Goal: Information Seeking & Learning: Learn about a topic

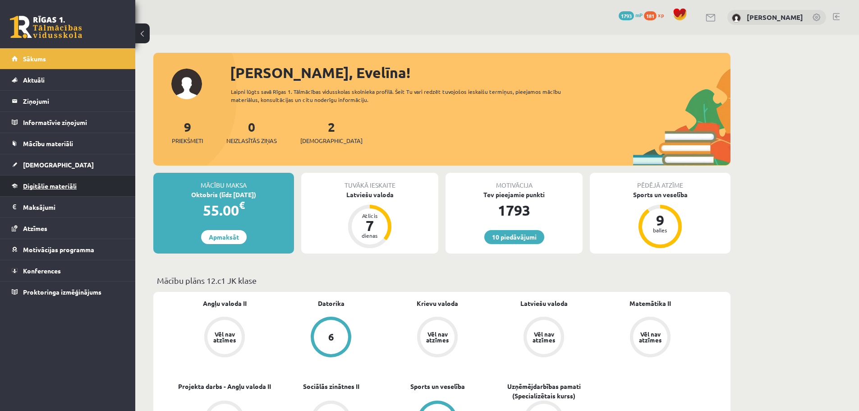
click at [63, 188] on span "Digitālie materiāli" at bounding box center [50, 186] width 54 height 8
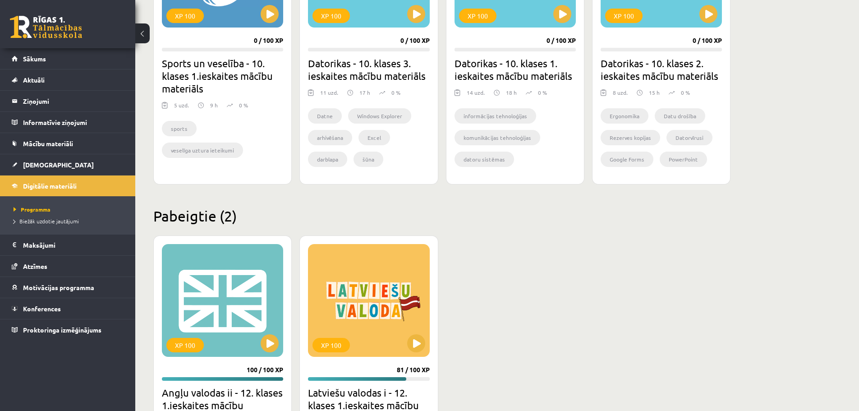
scroll to position [770, 0]
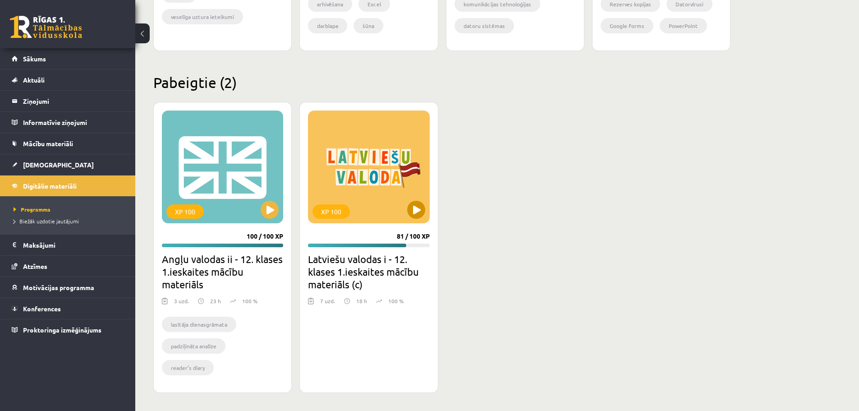
click at [364, 190] on div "XP 100" at bounding box center [368, 166] width 121 height 113
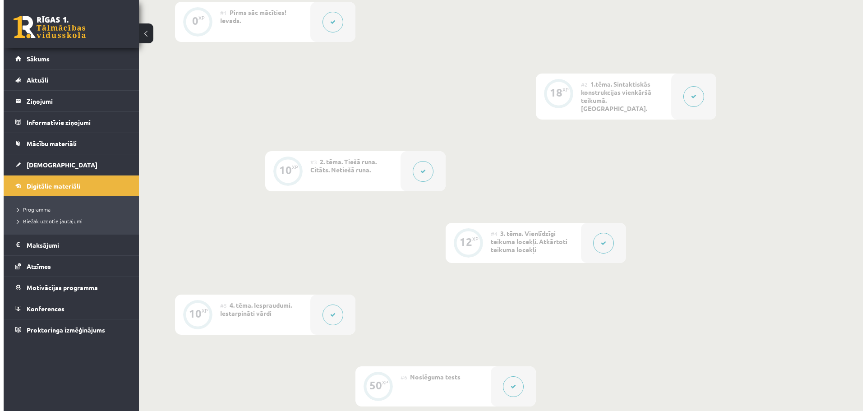
scroll to position [240, 0]
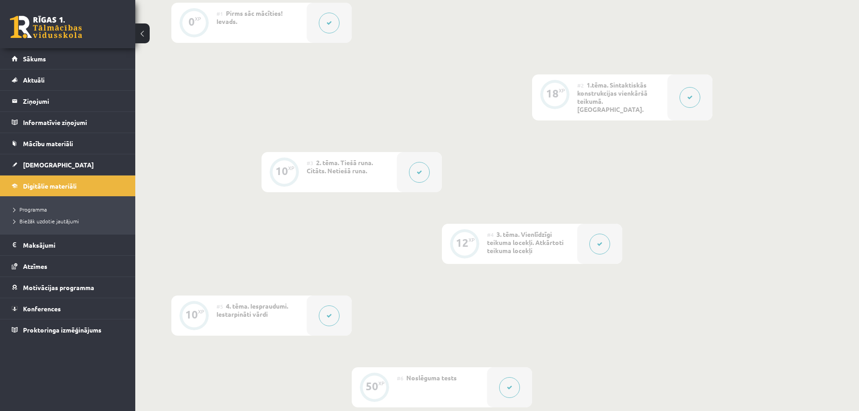
click at [335, 308] on button at bounding box center [329, 315] width 21 height 21
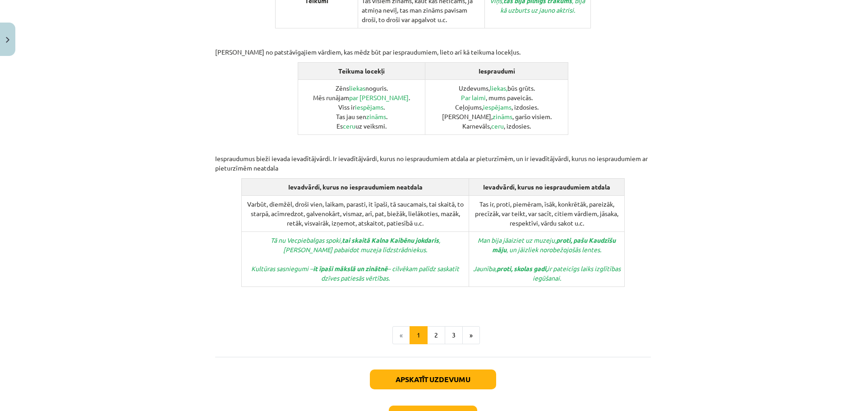
scroll to position [383, 0]
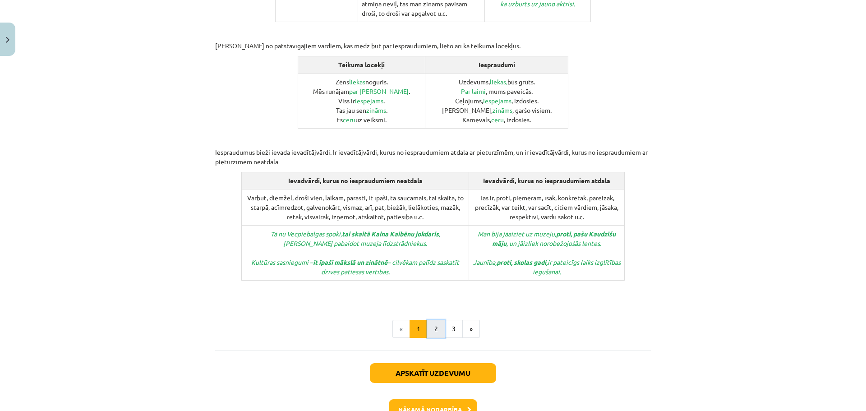
click at [435, 320] on button "2" at bounding box center [436, 329] width 18 height 18
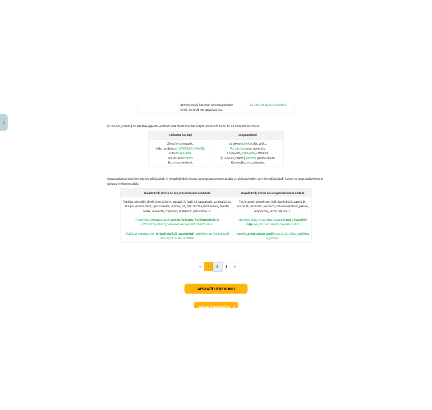
scroll to position [130, 0]
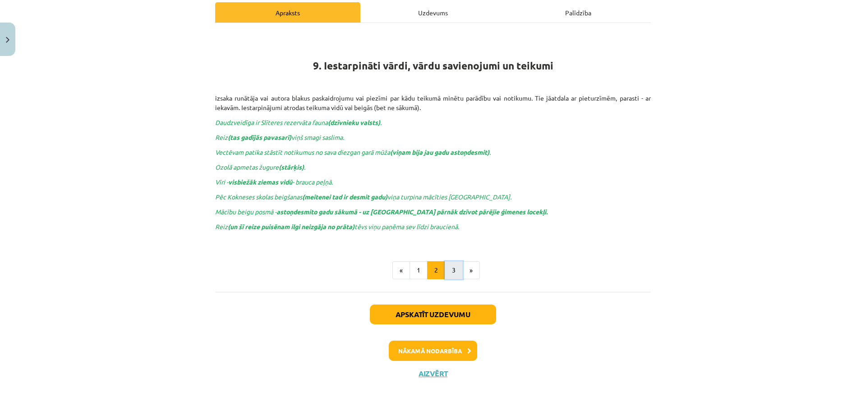
click at [444, 267] on button "3" at bounding box center [453, 270] width 18 height 18
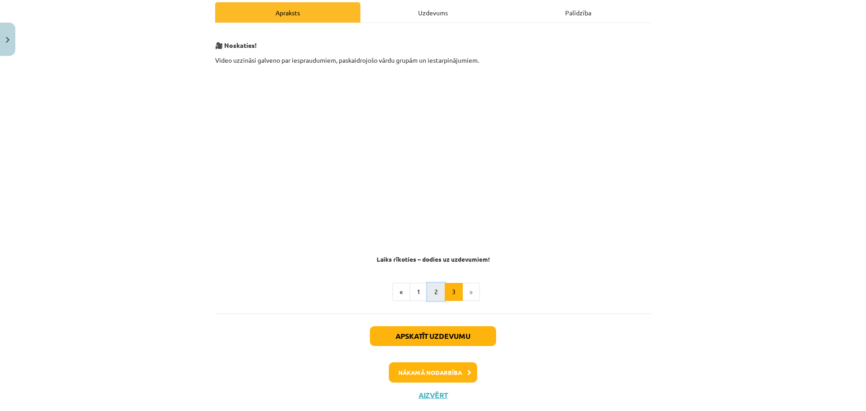
click at [431, 288] on button "2" at bounding box center [436, 292] width 18 height 18
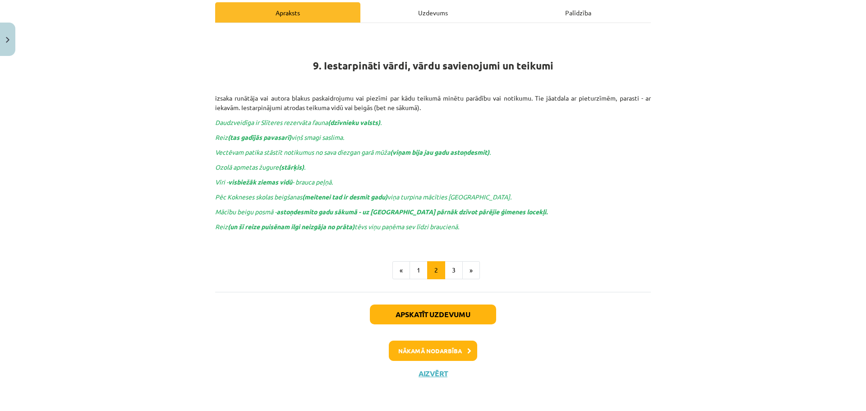
click at [628, 114] on div "9. Iestarpināti vārdi, vārdu savienojumi un teikumi izsaka runātāja vai autora …" at bounding box center [432, 136] width 435 height 210
click at [595, 46] on h1 "9. Iestarpināti vārdi, vārdu savienojumi un teikumi" at bounding box center [432, 51] width 435 height 41
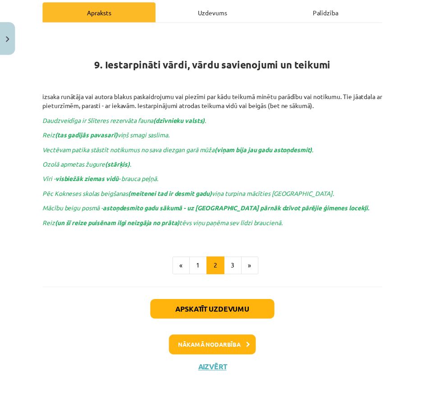
scroll to position [121, 0]
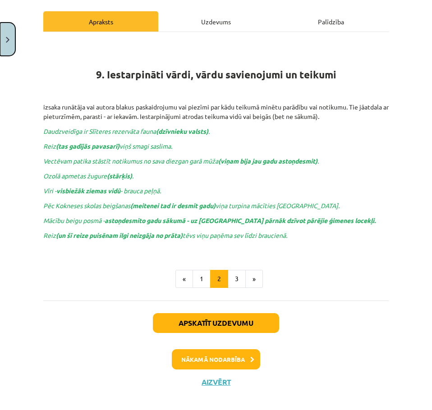
click at [6, 48] on button "Close" at bounding box center [7, 39] width 15 height 33
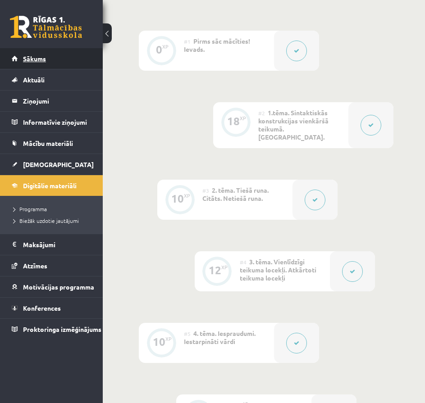
click at [41, 61] on span "Sākums" at bounding box center [34, 59] width 23 height 8
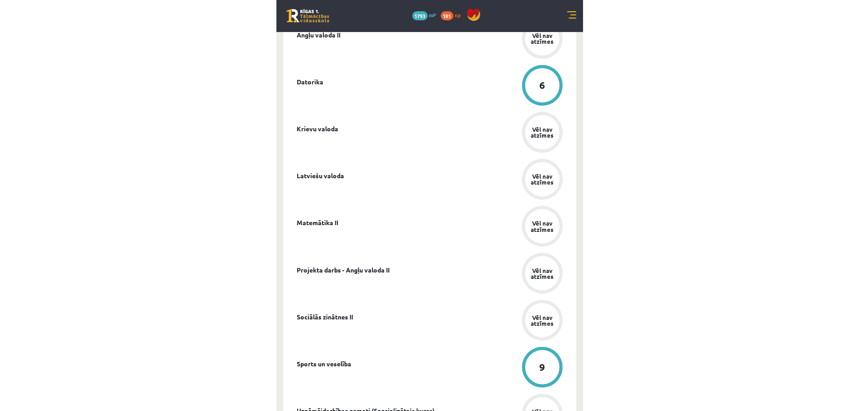
scroll to position [386, 0]
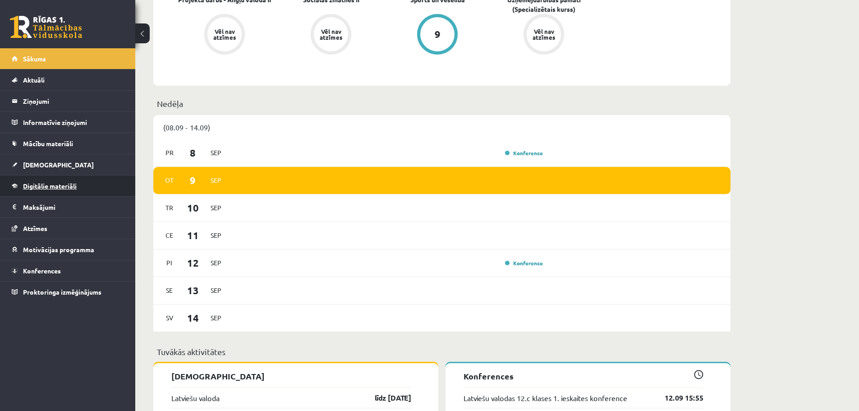
click at [40, 183] on span "Digitālie materiāli" at bounding box center [50, 186] width 54 height 8
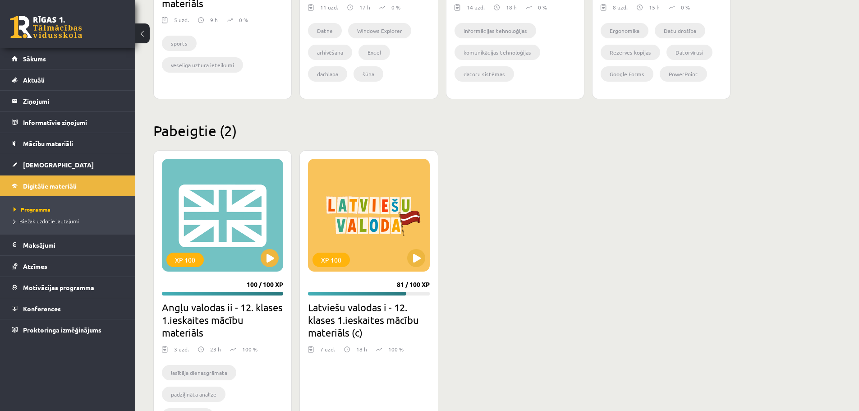
scroll to position [726, 0]
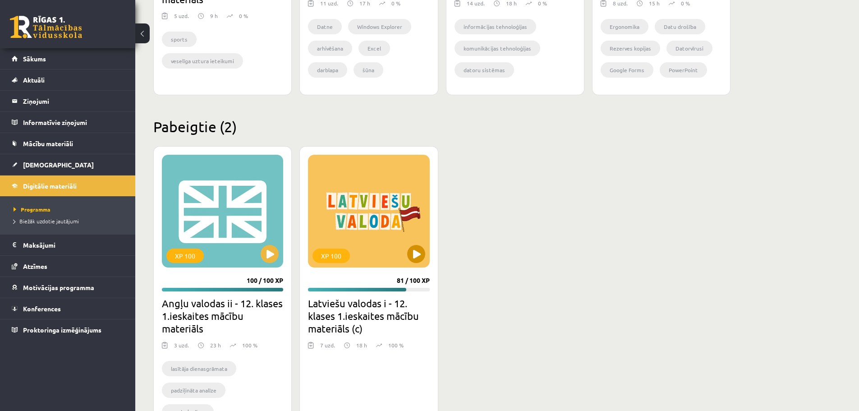
click at [388, 234] on div "XP 100" at bounding box center [368, 211] width 121 height 113
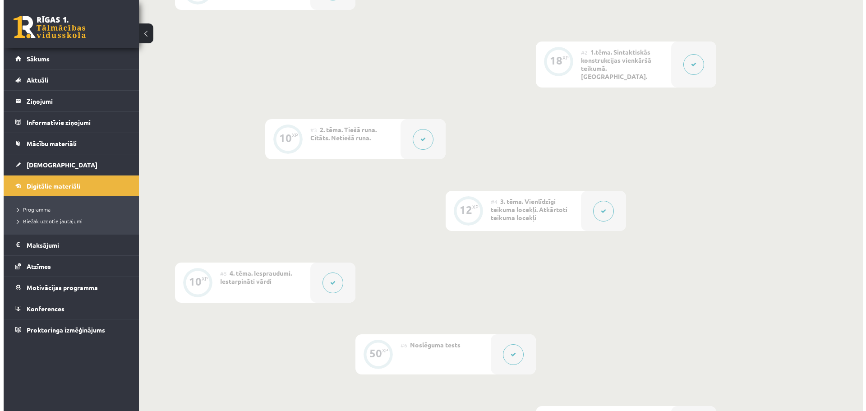
scroll to position [280, 0]
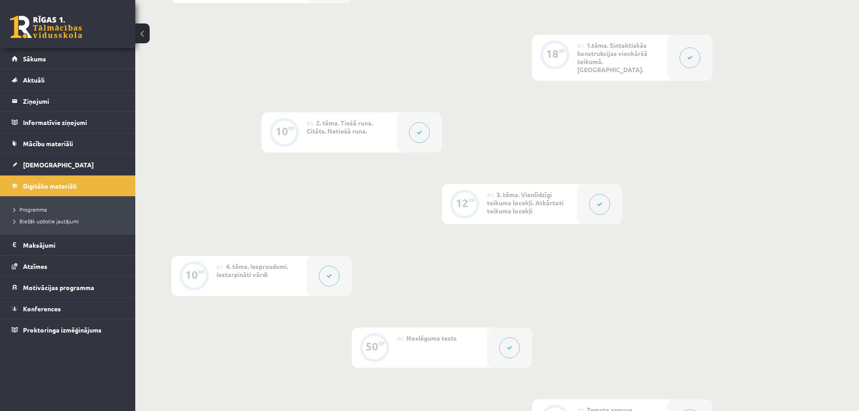
click at [330, 273] on icon at bounding box center [328, 275] width 5 height 5
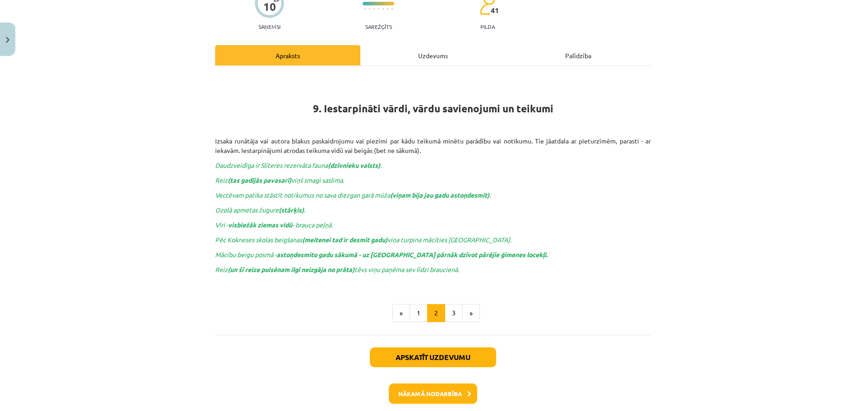
scroll to position [92, 0]
